Goal: Find specific page/section: Find specific page/section

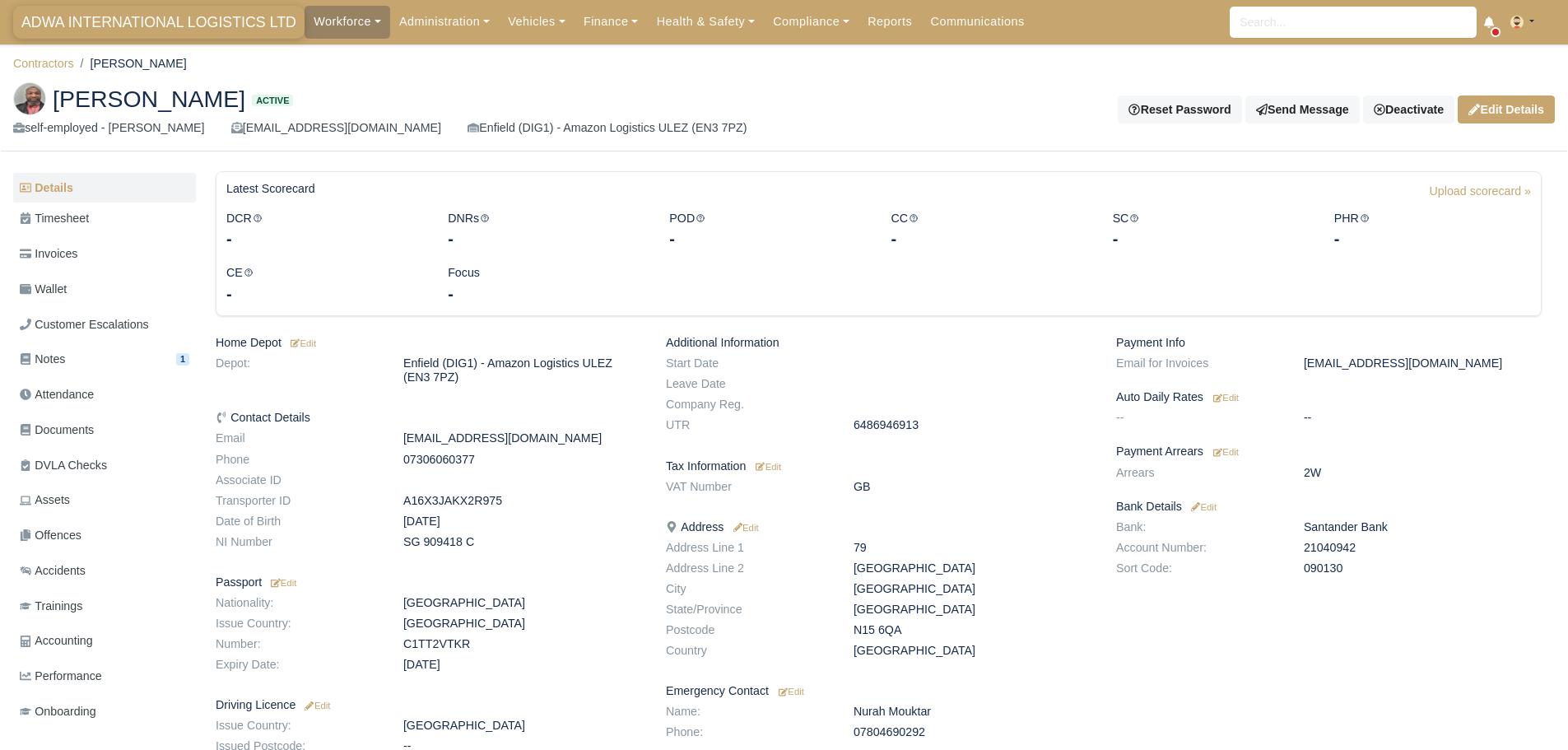
click at [164, 32] on span "ADWA INTERNATIONAL LOGISTICS LTD" at bounding box center [159, 22] width 291 height 33
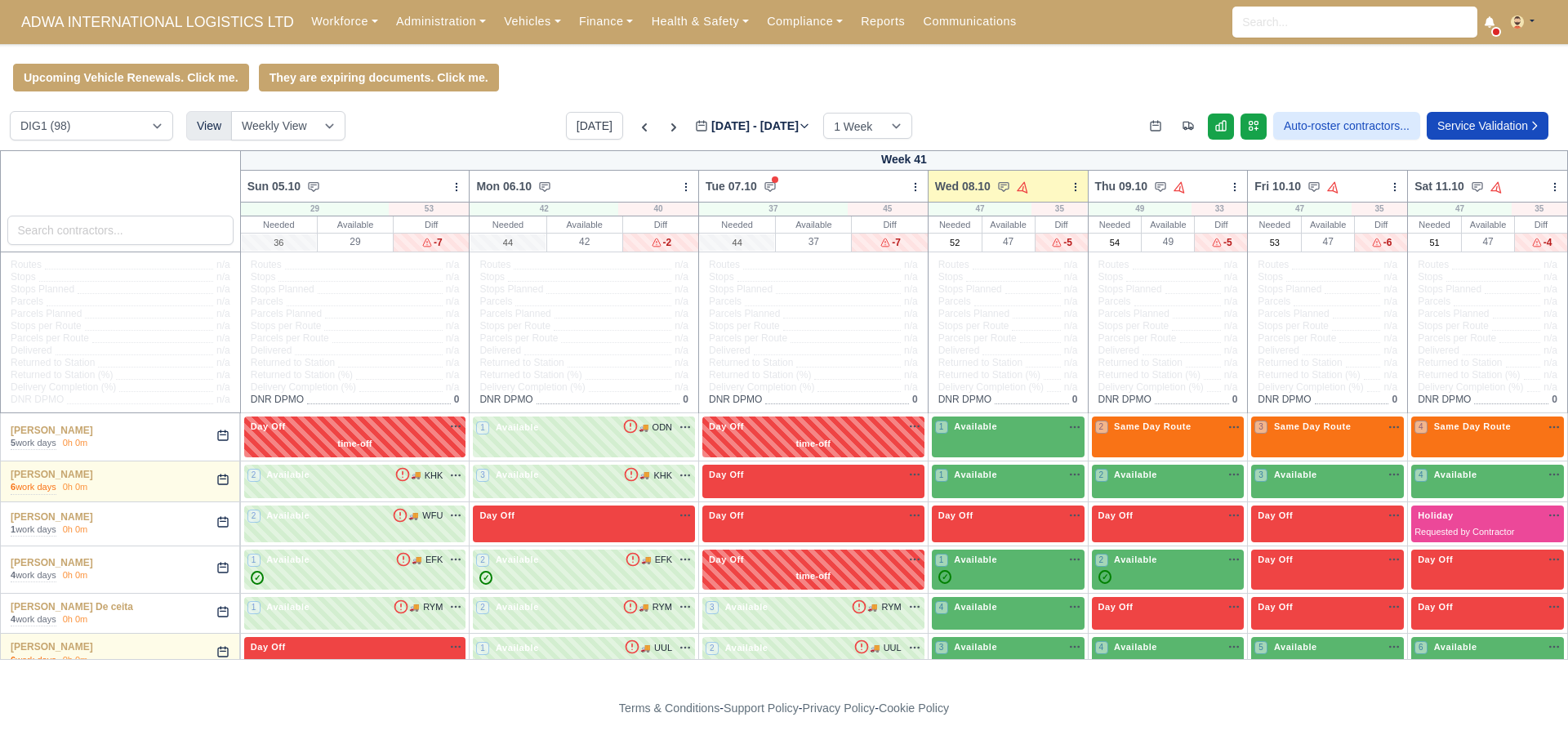
drag, startPoint x: 1107, startPoint y: 242, endPoint x: 1094, endPoint y: 240, distance: 13.2
click at [1142, 240] on div "49" at bounding box center [1168, 241] width 52 height 17
click at [1142, 241] on div "49" at bounding box center [1168, 241] width 52 height 17
click at [35, 125] on select "DIG1 (98) DHW1 (57)" at bounding box center [91, 125] width 164 height 30
select select "2"
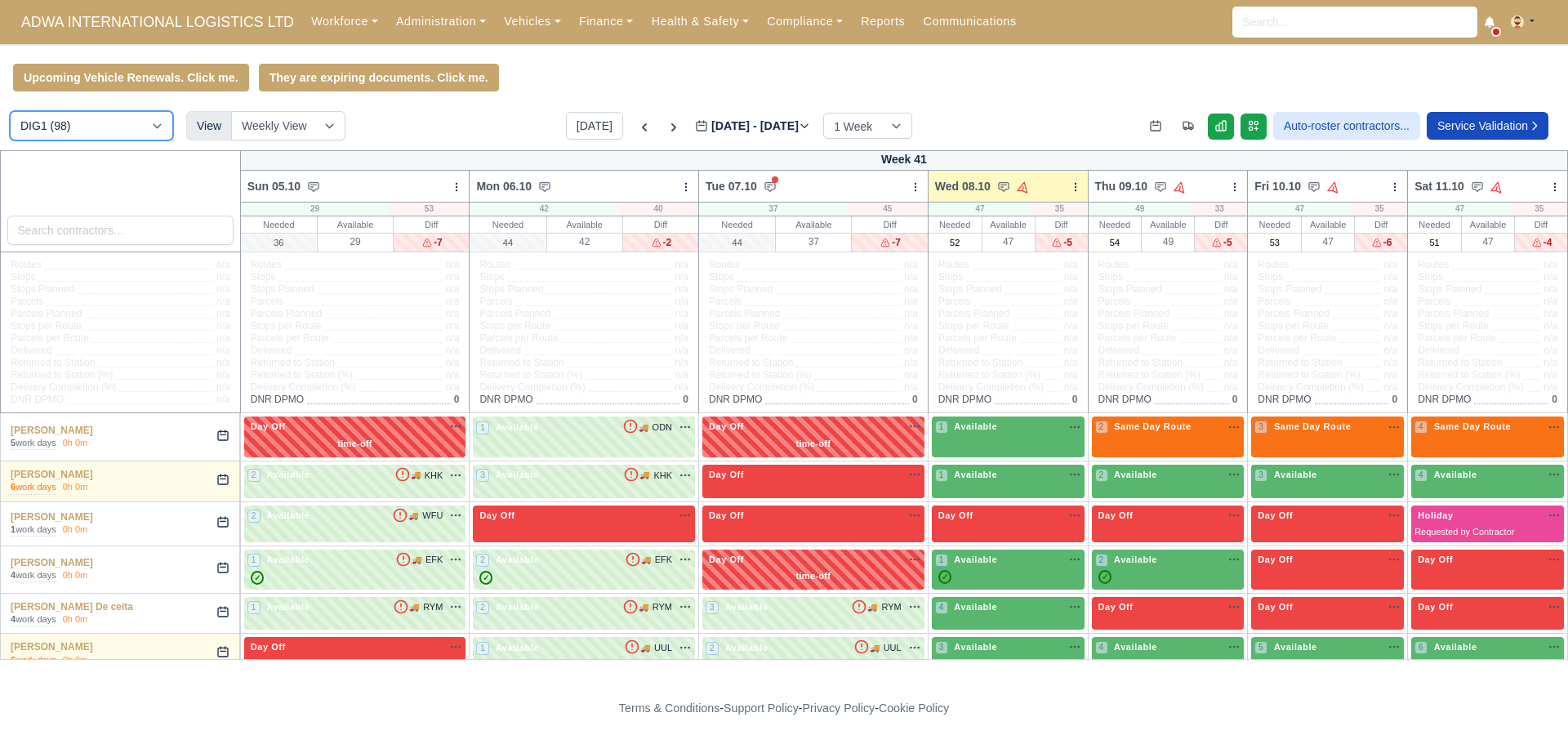
click at [10, 114] on select "DIG1 (98) DHW1 (57)" at bounding box center [91, 125] width 164 height 30
